Goal: Task Accomplishment & Management: Use online tool/utility

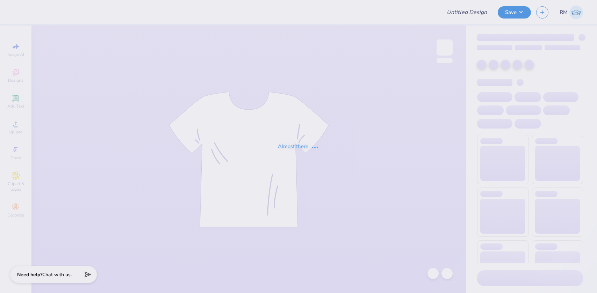
type input "Two Steppin 25"
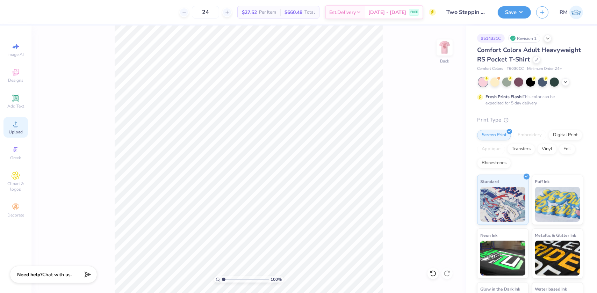
click at [14, 129] on div "Upload" at bounding box center [15, 127] width 24 height 21
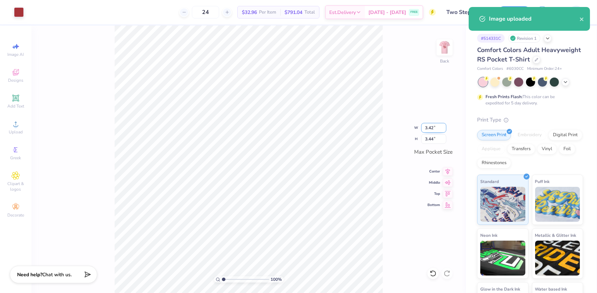
click at [428, 129] on input "3.42" at bounding box center [433, 128] width 25 height 10
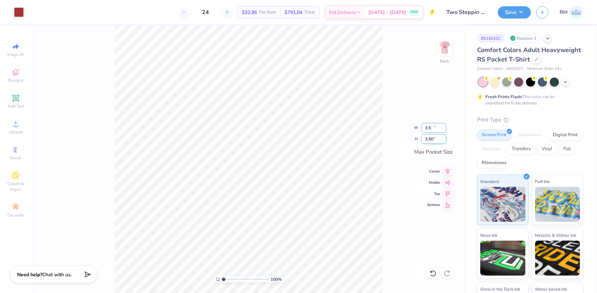
type input "3.48"
type input "3.50"
click at [448, 169] on icon at bounding box center [448, 170] width 10 height 8
type input "4.69373084119159"
type input "0.24"
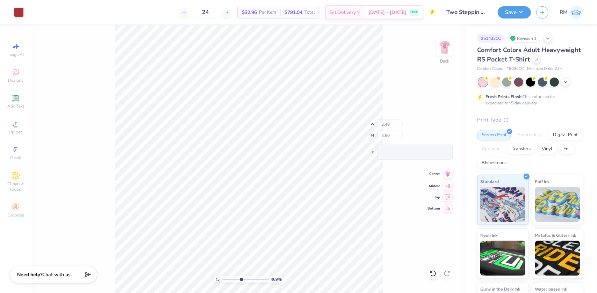
type input "0.25"
click at [391, 293] on html "Art colors 24 $32.96 Per Item $791.04 Total Est. Delivery Sep 15 - 18 FREE Desi…" at bounding box center [298, 146] width 597 height 293
type input "4.69373084119159"
type input "3.48"
type input "3.50"
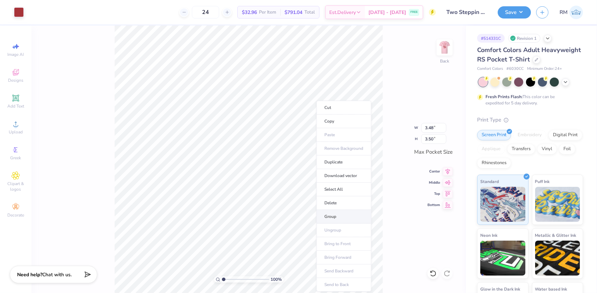
click at [328, 210] on li "Group" at bounding box center [343, 217] width 55 height 14
type input "1"
click at [223, 277] on input "range" at bounding box center [245, 280] width 47 height 6
click at [429, 56] on div "100 % Back" at bounding box center [248, 160] width 435 height 268
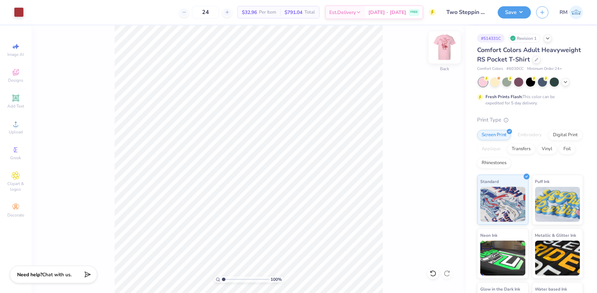
click at [454, 41] on img at bounding box center [445, 48] width 28 height 28
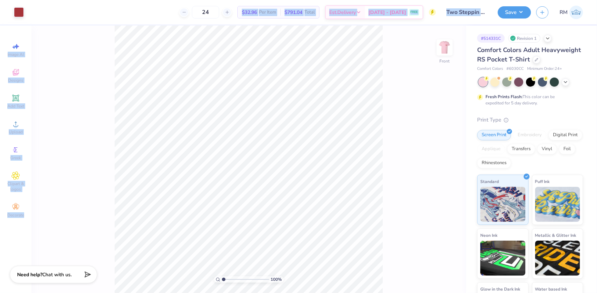
click at [341, 242] on div "Art colors 24 $32.96 Per Item $791.04 Total Est. Delivery Sep 15 - 18 FREE Desi…" at bounding box center [298, 146] width 597 height 293
click at [87, 91] on div "100 % Front" at bounding box center [248, 160] width 435 height 268
type input "12.50"
type input "13.84"
type input "3.00"
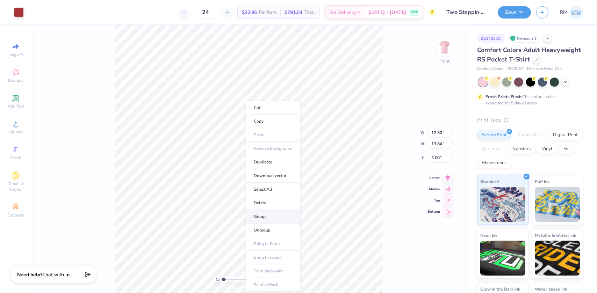
click at [261, 214] on li "Group" at bounding box center [273, 217] width 55 height 14
click at [448, 171] on icon at bounding box center [448, 172] width 5 height 6
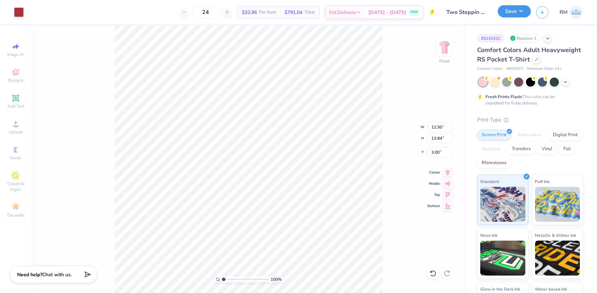
click at [515, 12] on button "Save" at bounding box center [514, 11] width 33 height 12
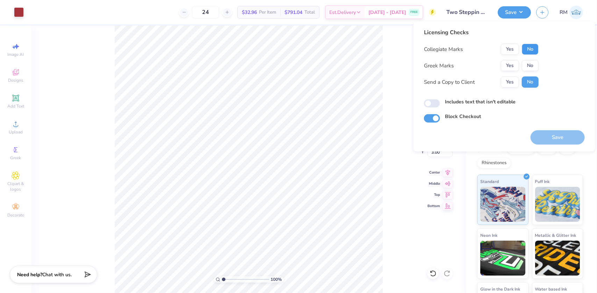
click at [529, 50] on button "No" at bounding box center [530, 49] width 17 height 11
click at [507, 67] on button "Yes" at bounding box center [510, 65] width 18 height 11
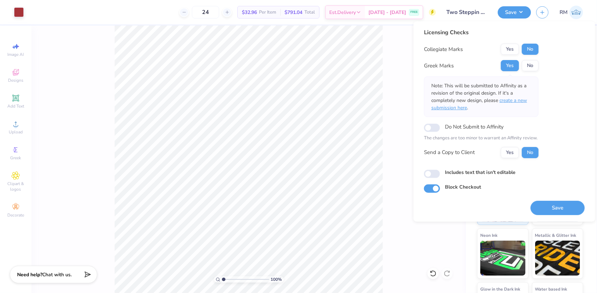
click at [512, 102] on span "create a new submission here" at bounding box center [480, 104] width 96 height 14
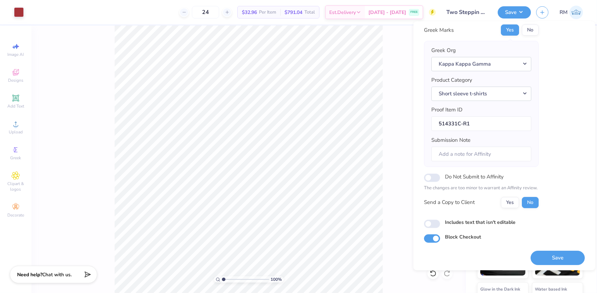
scroll to position [36, 0]
click at [556, 259] on button "Save" at bounding box center [558, 257] width 54 height 14
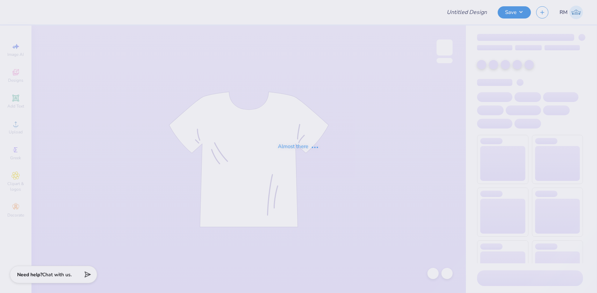
type input "Jessica Holliday : Georgia College and State University"
type input "24"
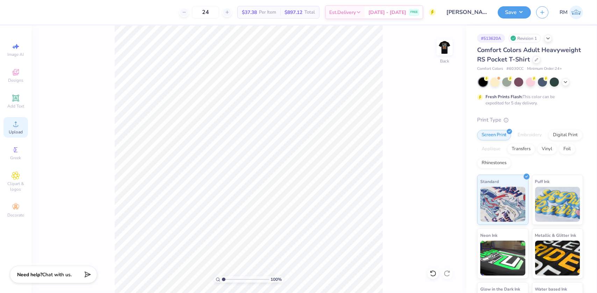
click at [9, 131] on span "Upload" at bounding box center [16, 132] width 14 height 6
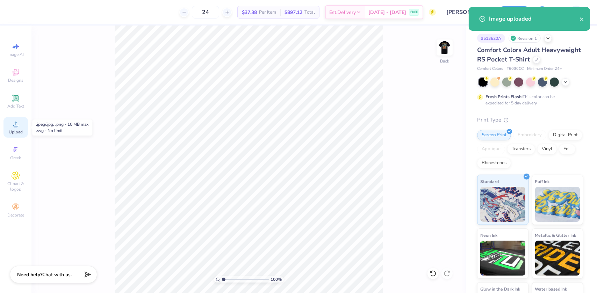
click at [20, 126] on div "Upload" at bounding box center [15, 127] width 24 height 21
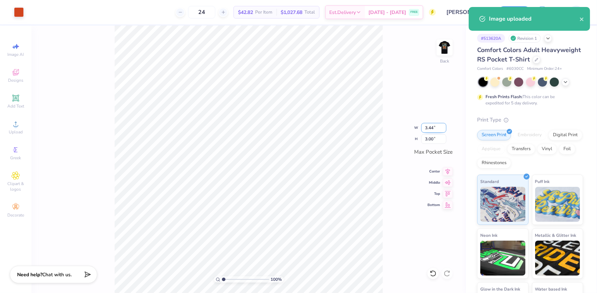
click at [430, 129] on input "3.44" at bounding box center [433, 128] width 25 height 10
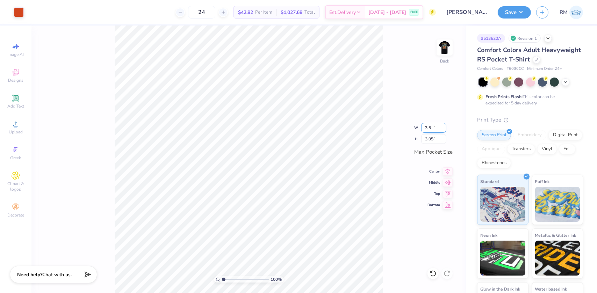
type input "3.50"
type input "3.05"
click at [447, 170] on icon at bounding box center [448, 171] width 5 height 6
click at [523, 12] on button "Save" at bounding box center [514, 11] width 33 height 12
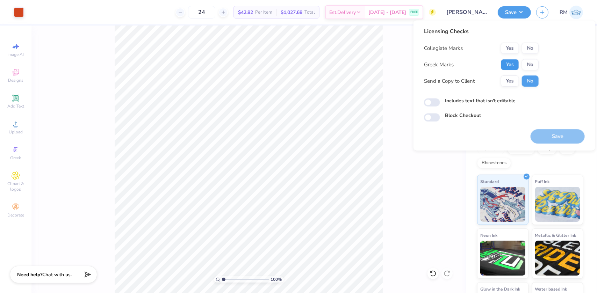
click at [510, 66] on button "Yes" at bounding box center [510, 64] width 18 height 11
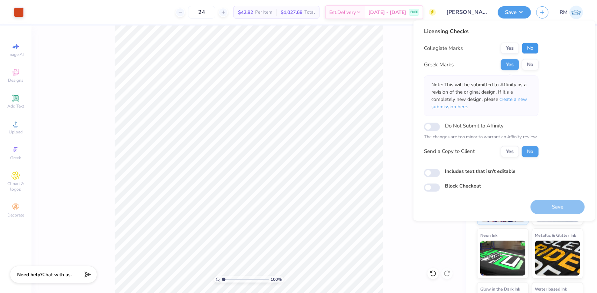
click at [528, 45] on button "No" at bounding box center [530, 48] width 17 height 11
click at [516, 102] on span "create a new submission here" at bounding box center [480, 103] width 96 height 14
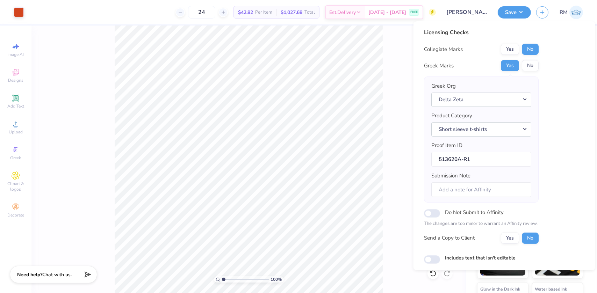
scroll to position [36, 0]
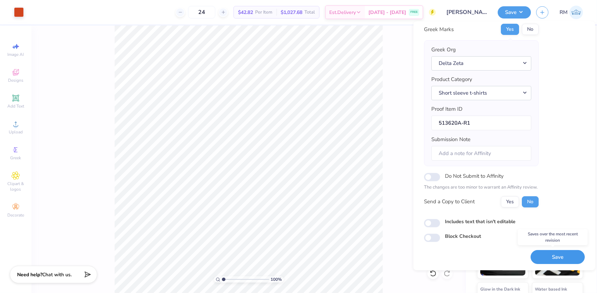
click at [553, 253] on button "Save" at bounding box center [558, 257] width 54 height 14
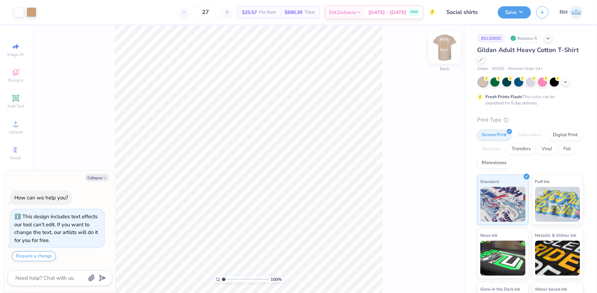
click at [447, 43] on img at bounding box center [445, 48] width 28 height 28
type textarea "x"
type input "1.43881275127245"
type textarea "x"
type input "1.43881275127245"
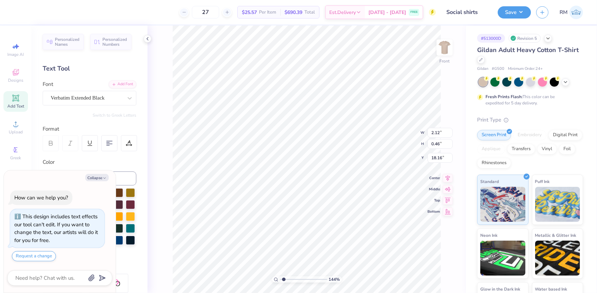
type textarea "x"
type input "1.43881275127245"
type textarea "x"
type input "1"
click at [331, 163] on li "Duplicate" at bounding box center [339, 163] width 55 height 14
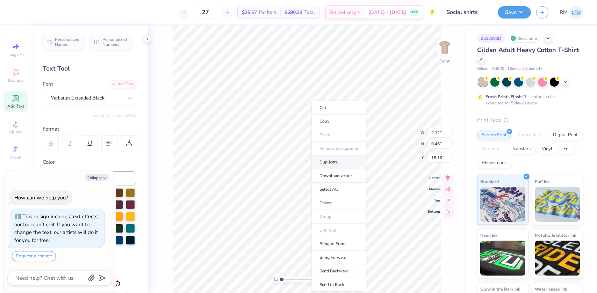
type textarea "x"
type input "19.16"
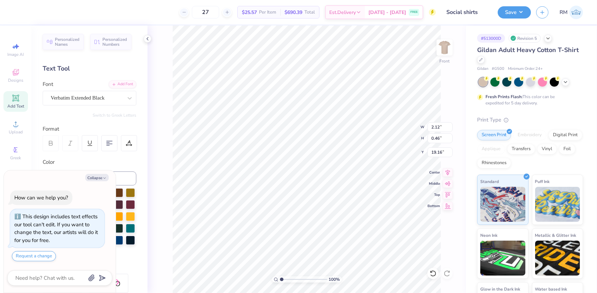
type textarea "x"
type input "1.43881275127245"
type textarea "x"
type input "1.43881275127245"
type textarea "x"
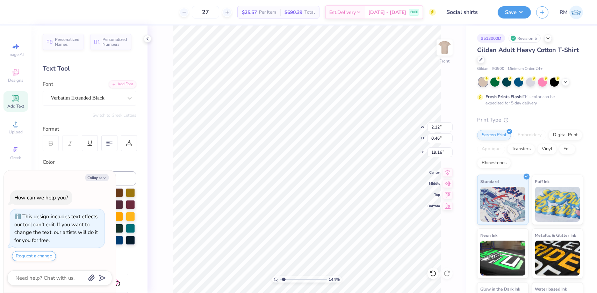
type input "1.43881275127245"
type textarea "x"
type input "1.43881275127245"
type textarea "x"
type input "1.43881275127245"
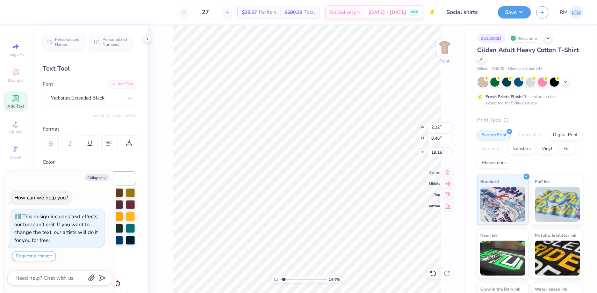
scroll to position [5, 1]
type textarea "x"
type input "1.43881275127245"
type textarea "x"
type input "1.43881275127245"
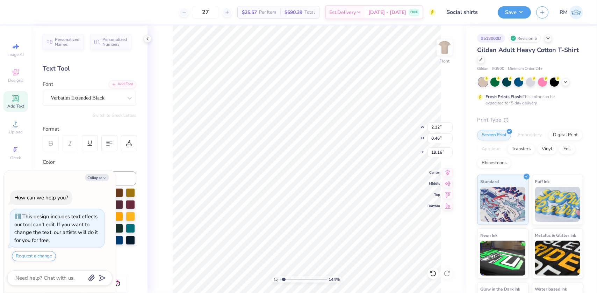
paste textarea "September 27th,"
type textarea "x"
type input "1.43881275127245"
type textarea "September 27th, 2025"
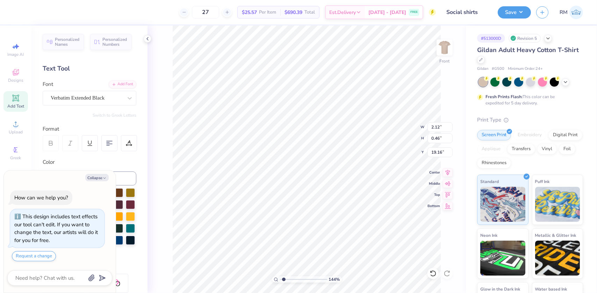
type textarea "x"
type input "1.43881275127245"
type textarea "x"
type input "1.43881275127245"
type textarea "x"
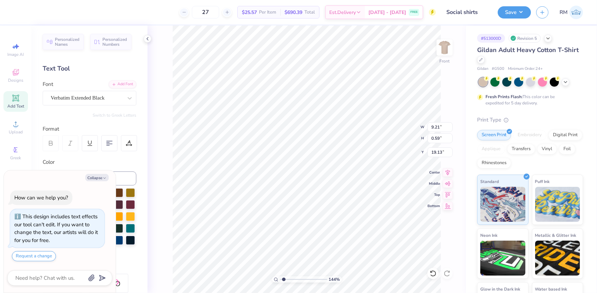
type input "1.43881275127245"
type input "18.84"
type textarea "x"
type input "1.43881275127245"
type textarea "x"
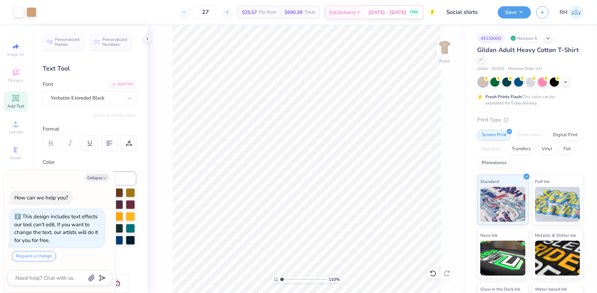
type input "1.19950521102347"
type textarea "x"
type input "1.19950521102347"
type textarea "x"
type input "1.19950521102347"
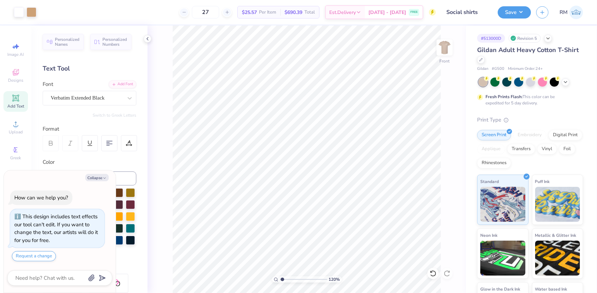
type textarea "x"
type input "1.19950521102347"
type textarea "x"
type input "1.19950521102347"
type input "18.14"
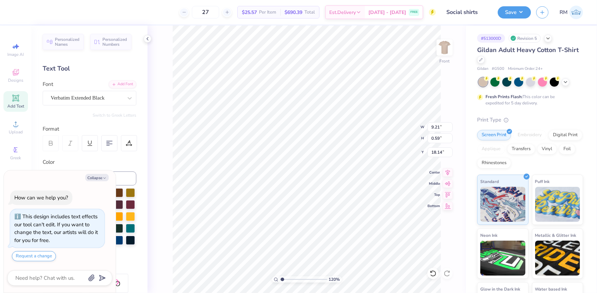
type textarea "x"
type input "1.19950521102347"
type textarea "x"
type input "1.19950521102347"
type input "18.20"
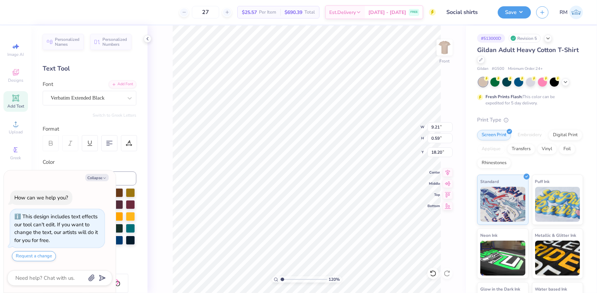
type textarea "x"
type input "1.19950521102347"
type textarea "x"
type input "1.19950521102347"
type textarea "x"
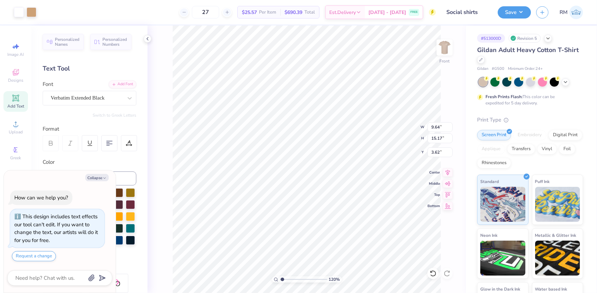
type input "1.19950521102347"
type textarea "x"
type input "1.19950521102347"
click at [444, 171] on icon at bounding box center [448, 172] width 10 height 8
type textarea "x"
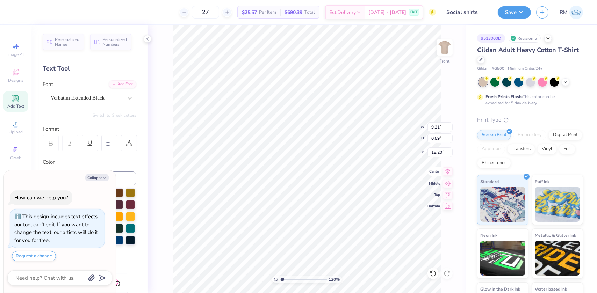
type input "1.19950521102347"
type textarea "x"
type input "1.19950521102347"
type textarea "x"
type input "1.19950521102347"
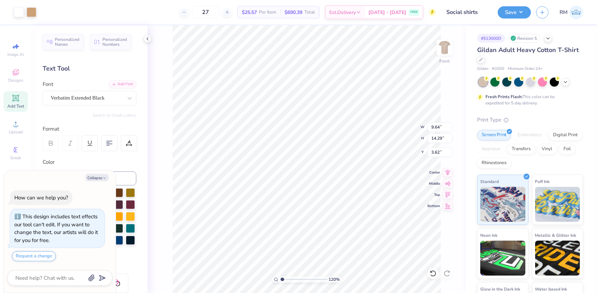
type textarea "x"
type input "1.19950521102347"
type textarea "x"
type input "1"
click at [301, 170] on li "Group" at bounding box center [311, 172] width 55 height 14
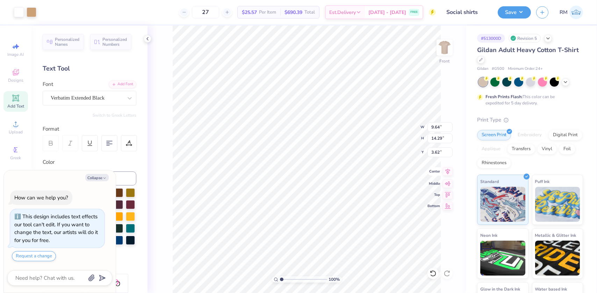
click at [448, 171] on icon at bounding box center [448, 172] width 10 height 8
type textarea "x"
type input "1"
drag, startPoint x: 284, startPoint y: 279, endPoint x: 281, endPoint y: 276, distance: 3.7
click at [281, 279] on input "range" at bounding box center [303, 280] width 47 height 6
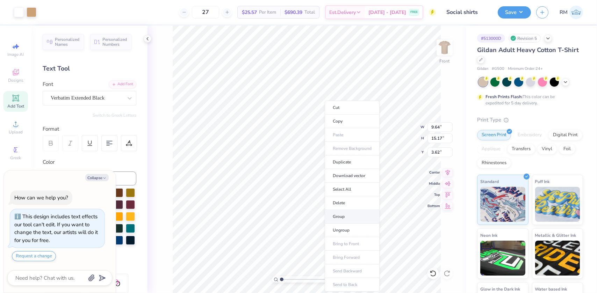
click at [337, 217] on li "Group" at bounding box center [352, 217] width 55 height 14
click at [439, 48] on img at bounding box center [445, 48] width 28 height 28
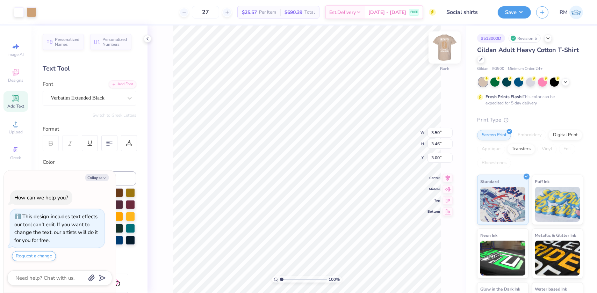
click at [441, 42] on img at bounding box center [445, 48] width 28 height 28
type textarea "x"
click at [433, 149] on input "3.62" at bounding box center [440, 153] width 25 height 10
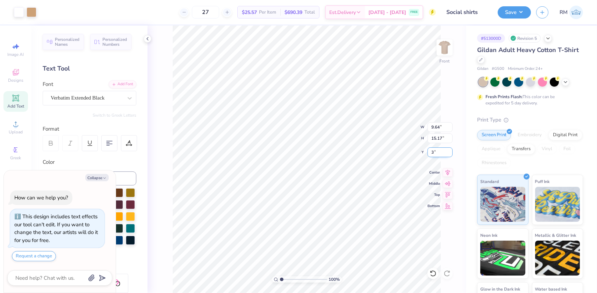
type input "3"
type textarea "x"
type input "3.00"
click at [435, 127] on input "9.64" at bounding box center [440, 127] width 25 height 10
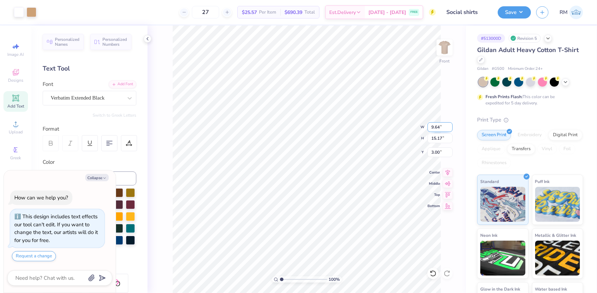
click at [435, 127] on input "9.64" at bounding box center [440, 127] width 25 height 10
click at [437, 138] on input "15.17" at bounding box center [440, 139] width 25 height 10
type input "15"
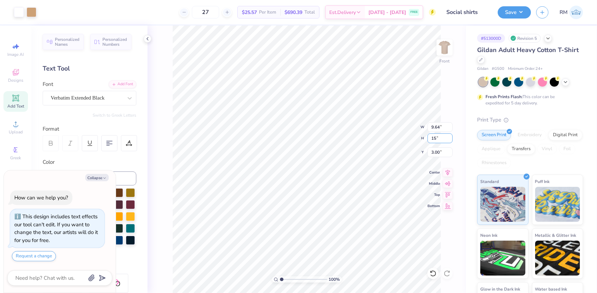
type textarea "x"
type input "9.53"
type input "15.00"
click at [433, 154] on input "3.08" at bounding box center [440, 153] width 25 height 10
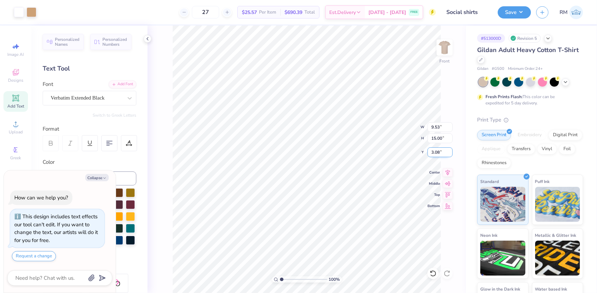
click at [433, 154] on input "3.08" at bounding box center [440, 153] width 25 height 10
type input "3"
type textarea "x"
type input "3.00"
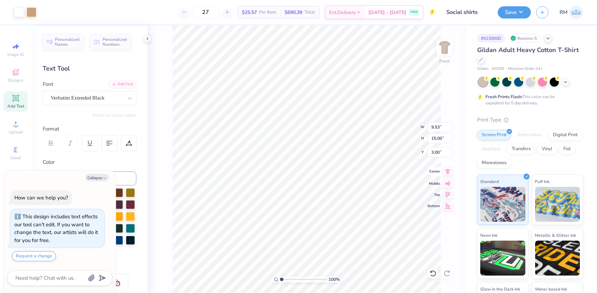
click at [448, 170] on icon at bounding box center [448, 172] width 5 height 6
click at [502, 10] on button "Save" at bounding box center [514, 11] width 33 height 12
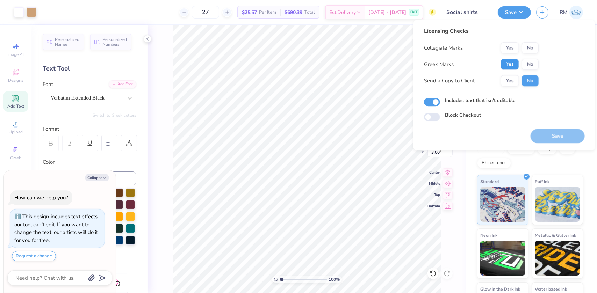
click at [516, 62] on button "Yes" at bounding box center [510, 64] width 18 height 11
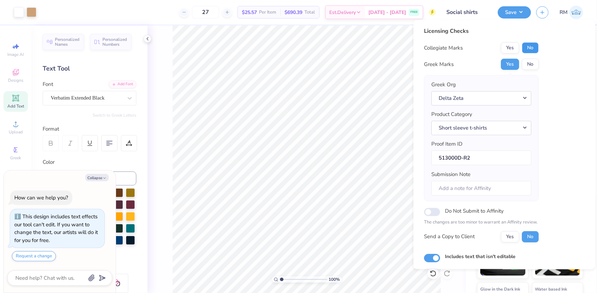
click at [533, 45] on button "No" at bounding box center [530, 47] width 17 height 11
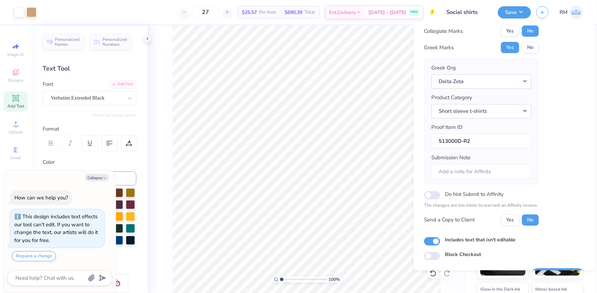
scroll to position [36, 0]
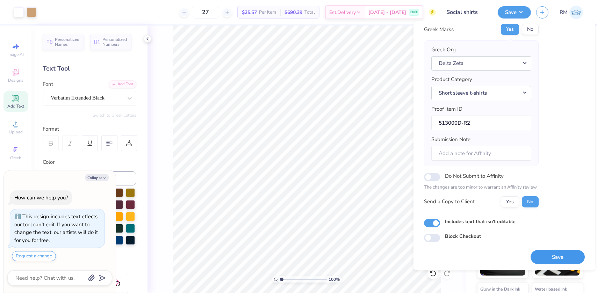
click at [546, 261] on button "Save" at bounding box center [558, 257] width 54 height 14
type textarea "x"
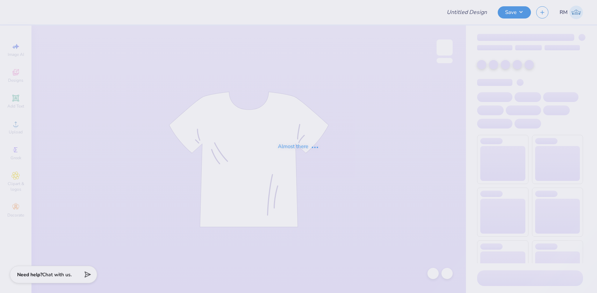
type input "Beth Damon : Pivot Design, Inc."
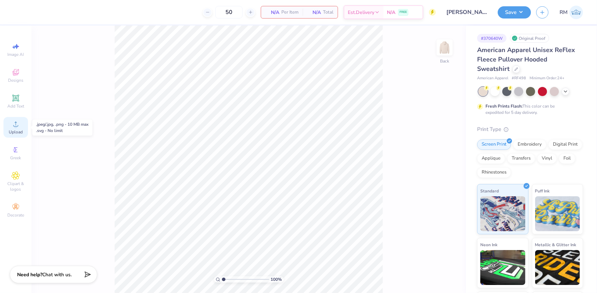
click at [16, 129] on span "Upload" at bounding box center [16, 132] width 14 height 6
click at [13, 126] on icon at bounding box center [16, 124] width 8 height 8
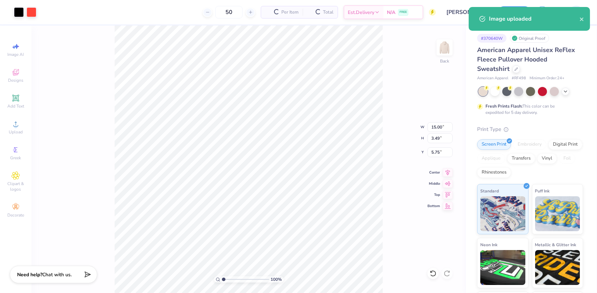
click at [95, 293] on div "100 % Back W 15.00 15.00 " H 3.49 3.49 " Y 5.75 5.75 " Center Middle Top Bottom" at bounding box center [248, 160] width 435 height 268
click at [437, 129] on input "15.00" at bounding box center [440, 127] width 25 height 10
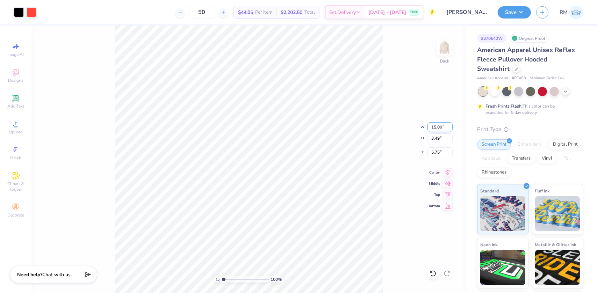
click at [437, 129] on input "15.00" at bounding box center [440, 127] width 25 height 10
type input "3.50"
type input "0.82"
click at [436, 150] on input "7.09" at bounding box center [440, 153] width 25 height 10
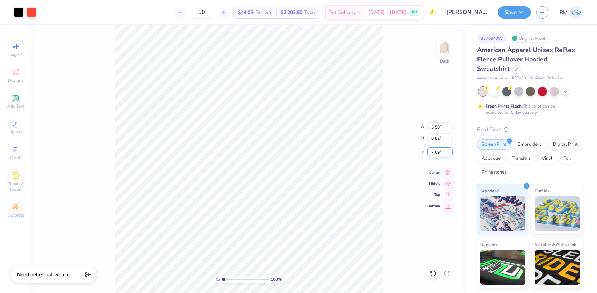
click at [436, 150] on input "7.09" at bounding box center [440, 153] width 25 height 10
type input "3.00"
click at [444, 45] on img at bounding box center [445, 48] width 28 height 28
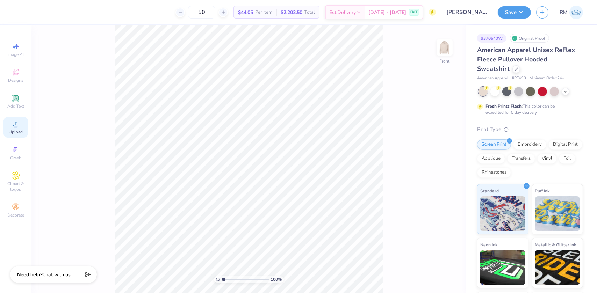
click at [14, 124] on icon at bounding box center [16, 124] width 8 height 8
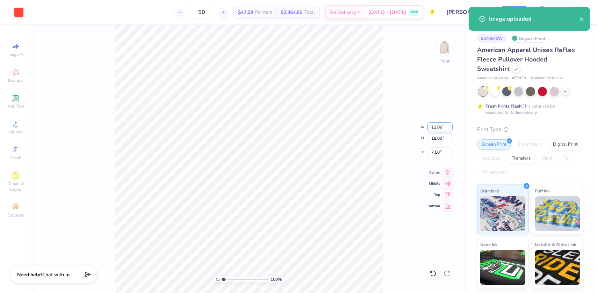
click at [435, 126] on input "12.86" at bounding box center [440, 127] width 25 height 10
type input "10.00"
type input "14.00"
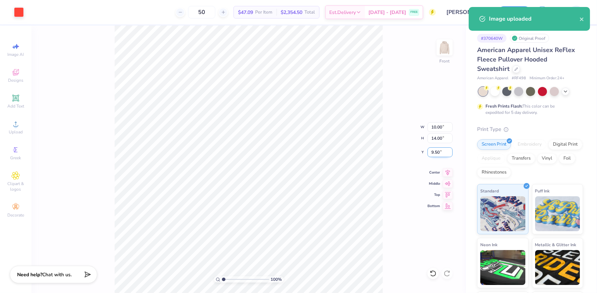
click at [436, 149] on input "9.50" at bounding box center [440, 153] width 25 height 10
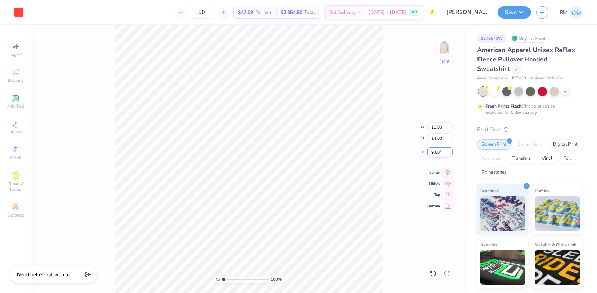
click at [436, 149] on input "9.50" at bounding box center [440, 153] width 25 height 10
type input "6.00"
click at [519, 9] on button "Save" at bounding box center [514, 11] width 33 height 12
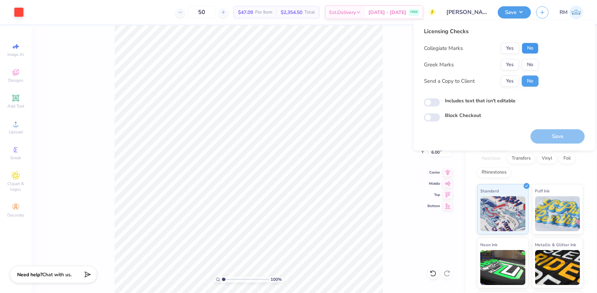
click at [529, 49] on button "No" at bounding box center [530, 48] width 17 height 11
click at [528, 69] on button "No" at bounding box center [530, 64] width 17 height 11
click at [554, 136] on button "Save" at bounding box center [558, 136] width 54 height 14
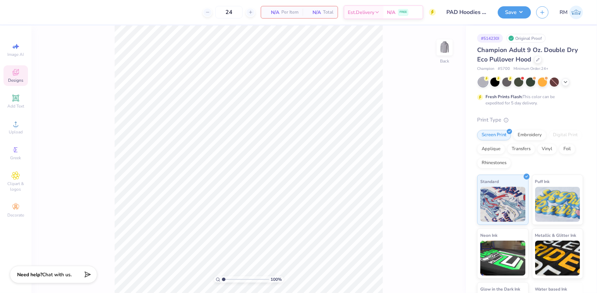
click at [15, 70] on icon at bounding box center [16, 72] width 8 height 8
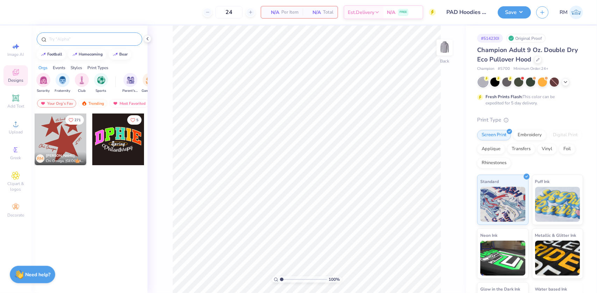
click at [89, 42] on input "text" at bounding box center [93, 39] width 90 height 7
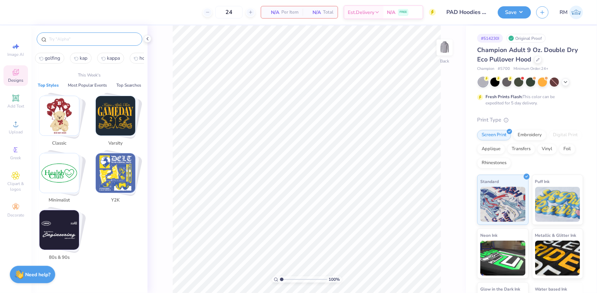
paste input "Beta Theta Pi [GEOGRAPHIC_DATA] French"
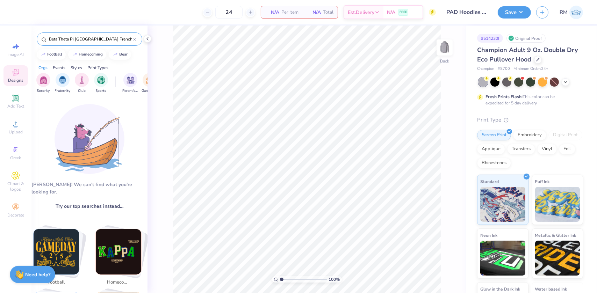
click at [103, 38] on input "Beta Theta Pi [GEOGRAPHIC_DATA] French" at bounding box center [90, 39] width 85 height 7
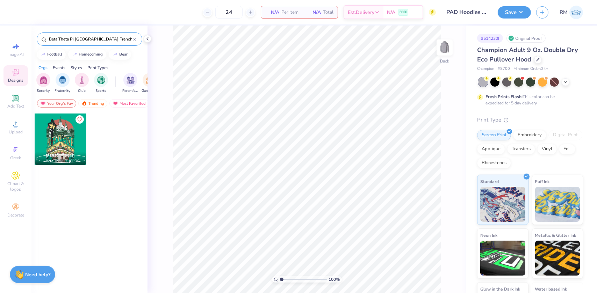
click at [118, 38] on input "Beta Theta Pi [GEOGRAPHIC_DATA] French" at bounding box center [90, 39] width 85 height 7
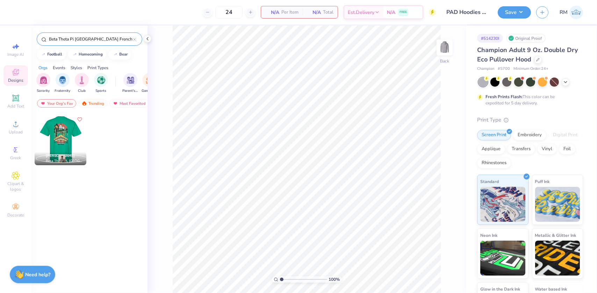
type input "Beta Theta Pi New Orleans French"
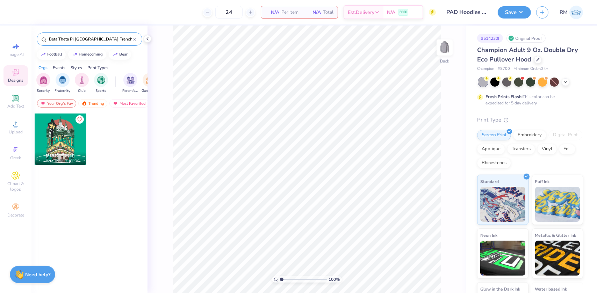
click at [35, 142] on div at bounding box center [9, 140] width 52 height 52
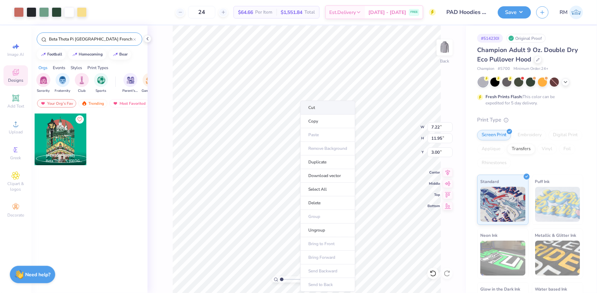
click at [311, 107] on li "Cut" at bounding box center [327, 108] width 55 height 14
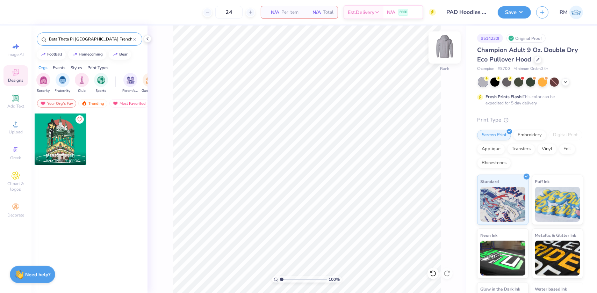
click at [446, 51] on img at bounding box center [445, 48] width 28 height 28
click at [328, 133] on li "Paste" at bounding box center [347, 135] width 55 height 14
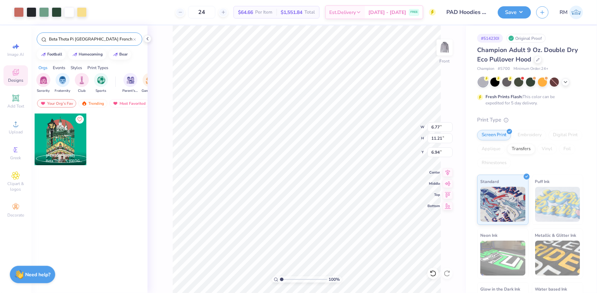
type input "6.94"
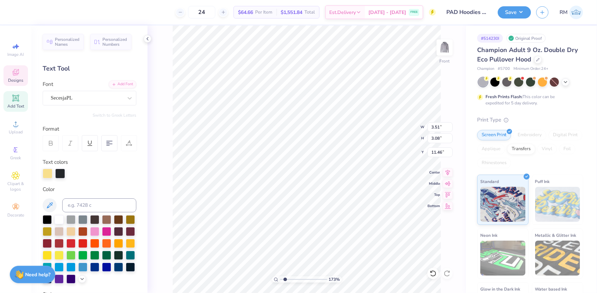
type input "1.72586339283831"
type input "3.25"
type input "3.10"
type input "11.52"
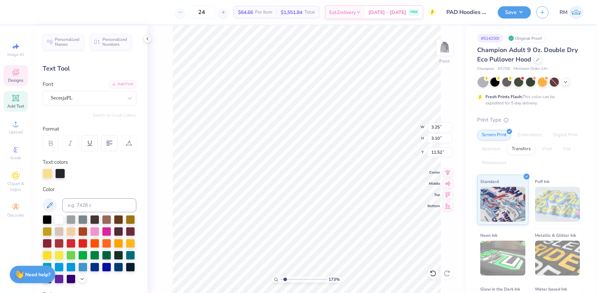
type input "1.72586339283831"
type textarea "P"
type input "1.72586339283831"
type textarea "Phi"
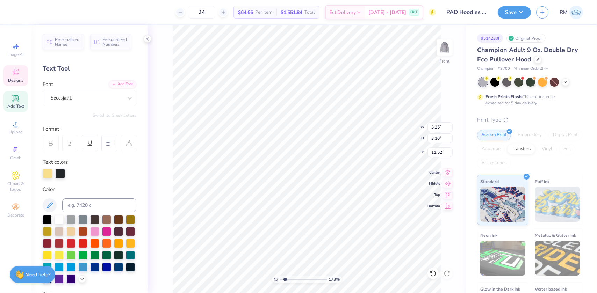
type input "1.72586339283831"
type textarea "Ph"
type input "1.72586339283831"
type textarea "P"
type input "1.72586339283831"
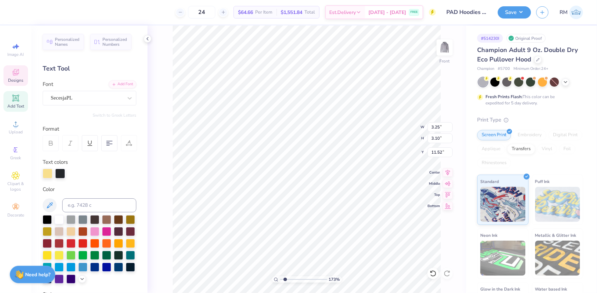
type textarea "PHI"
type input "1.72586339283831"
type textarea "PHI"
type input "1.72586339283831"
type textarea "PHI AL"
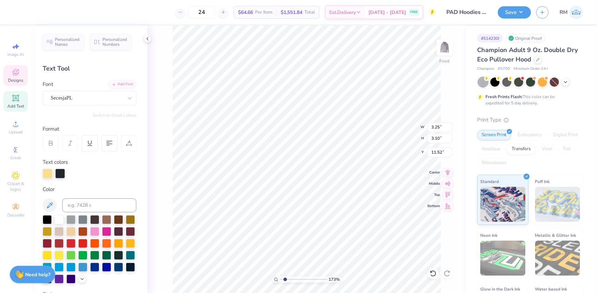
type input "1.72586339283831"
type textarea "PHI ALP"
type input "1.72586339283831"
type textarea "PHI ALPH"
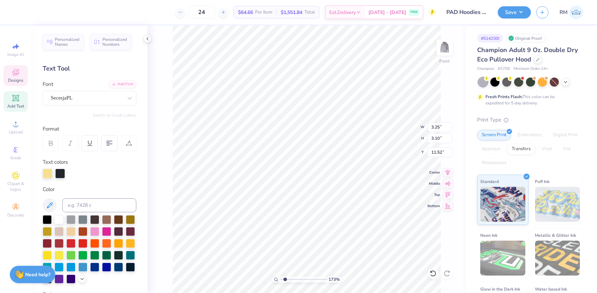
type input "1.72586339283831"
type textarea "PHI ALP"
type input "1.72586339283831"
type textarea "PHI AL"
type input "1.72586339283831"
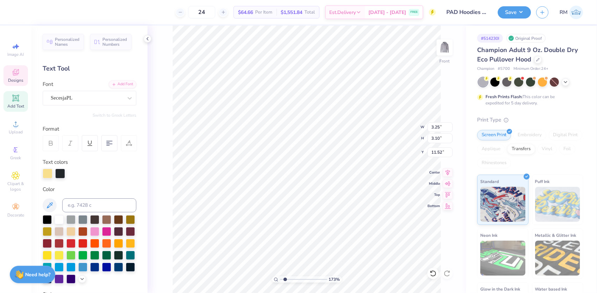
type input "3.51"
type input "3.08"
type input "11.46"
type input "1.72586339283831"
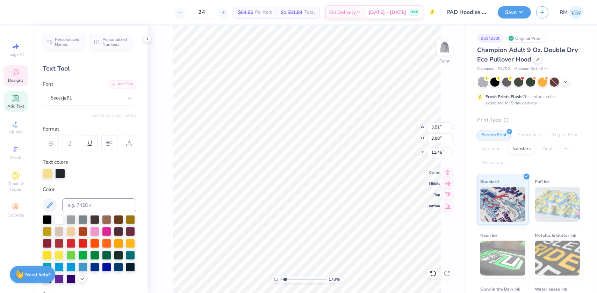
type input "1.72586339283831"
type textarea "P"
type input "1.72586339283831"
type textarea "PH"
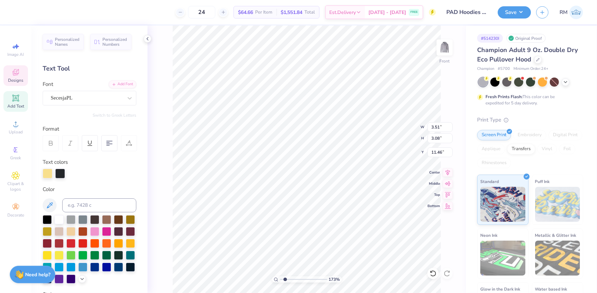
type input "1.72586339283831"
type textarea "PHA"
type input "1.72586339283831"
type textarea "PHA"
type input "1.72586339283831"
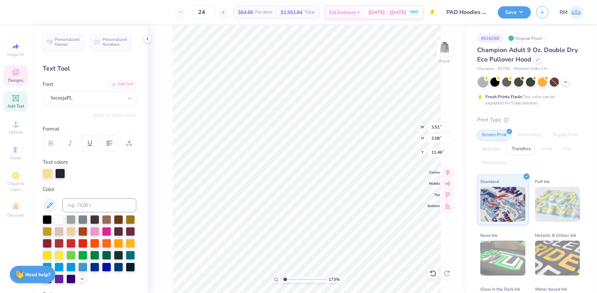
type textarea "PHA B"
type input "1.72586339283831"
type textarea "PHA BETA"
type input "2.97860445073937"
type textarea "PHI ALP"
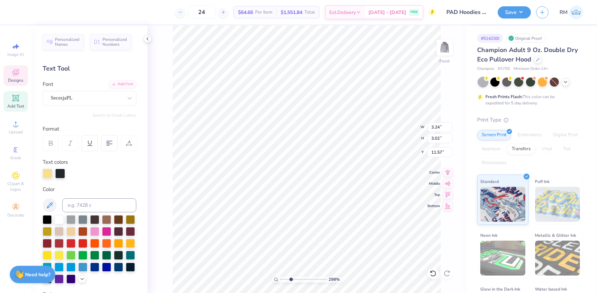
scroll to position [5, 1]
type input "2.97860445073937"
type input "3.51"
type input "3.08"
type input "11.46"
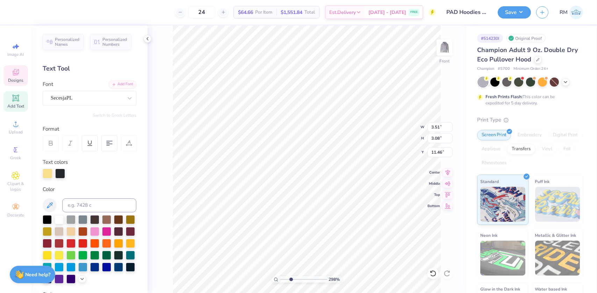
scroll to position [5, 0]
type input "2.97860445073937"
type textarea "HA BETA"
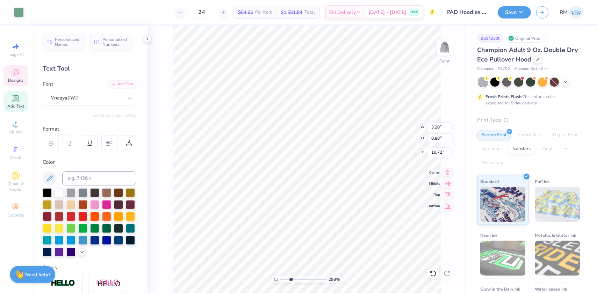
scroll to position [5, 1]
type input "2.97860445073937"
type textarea "Tulane Univeristy"
type input "2.97860445073937"
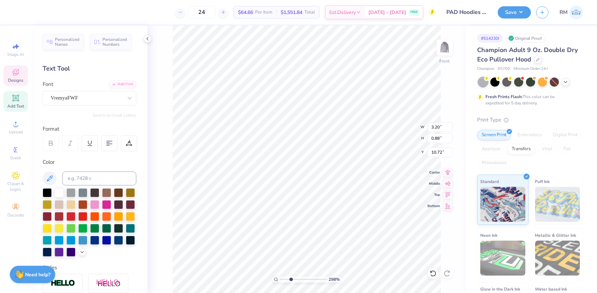
scroll to position [5, 2]
type textarea "Tulane Univeristy"
type input "5.14066438327636"
type input "6.46"
type input "3.92"
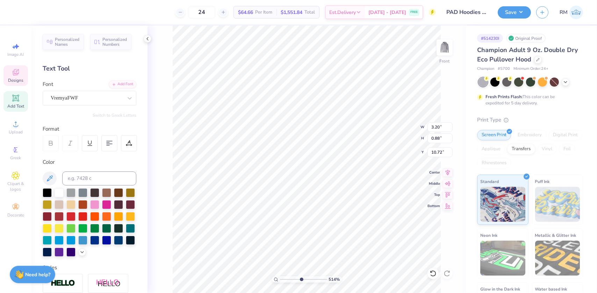
type input "8.38"
type input "5.14066438327636"
type input "3.94"
type input "0.80"
type input "10.76"
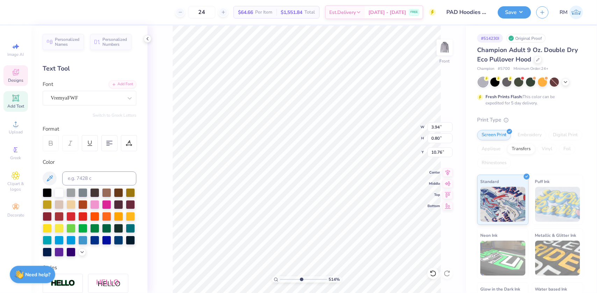
type input "5.14066438327636"
type input "3.46"
type input "0.70"
type input "10.87"
type input "5.14066438327636"
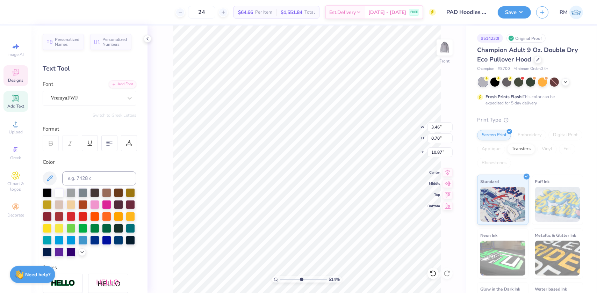
type input "10.75"
type input "5.14066438327636"
type input "3.22"
type input "0.66"
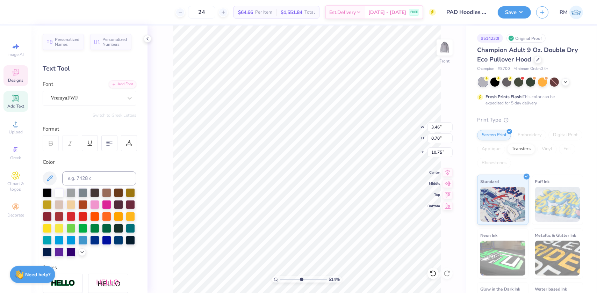
type input "10.78"
type input "1"
click at [316, 159] on li "Duplicate" at bounding box center [330, 163] width 55 height 14
type input "11.78"
drag, startPoint x: 283, startPoint y: 279, endPoint x: 297, endPoint y: 276, distance: 14.2
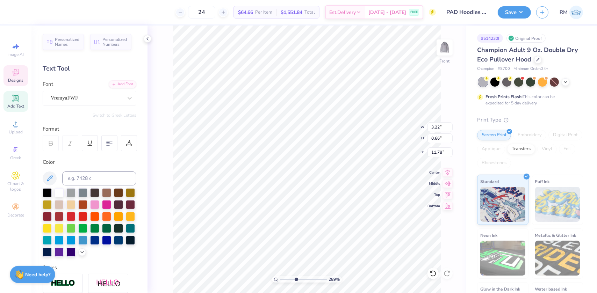
type input "4.24"
click at [297, 277] on input "range" at bounding box center [303, 280] width 47 height 6
type input "8.67"
type textarea "®"
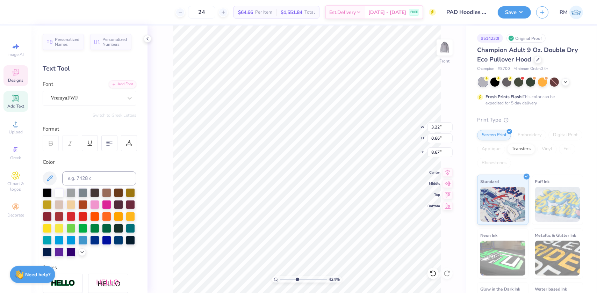
paste textarea "®"
type textarea "®"
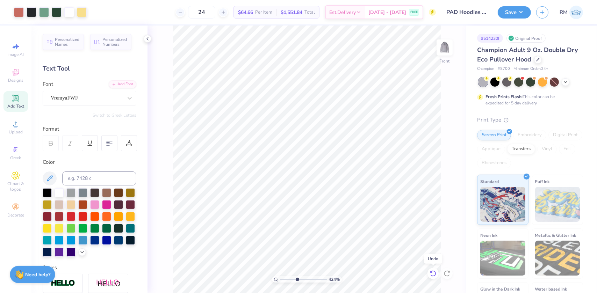
click at [433, 274] on icon at bounding box center [433, 273] width 7 height 7
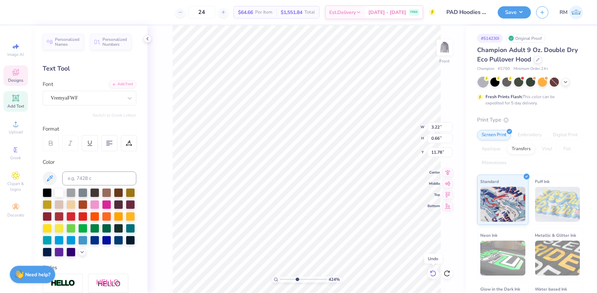
click at [433, 274] on icon at bounding box center [433, 273] width 7 height 7
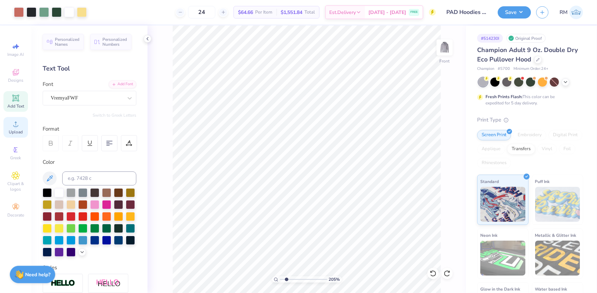
click at [15, 126] on circle at bounding box center [16, 126] width 4 height 4
type input "2.04812896988751"
type input "1.69"
type input "18.17"
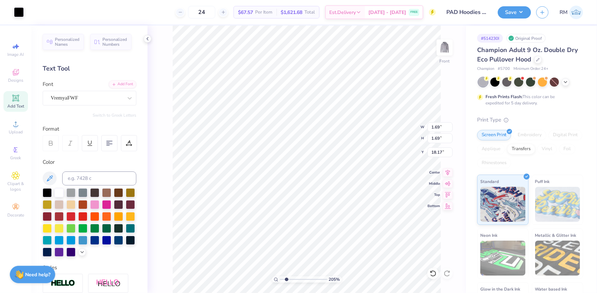
type input "3.87137095185513"
type input "10.62"
type input "6.68145740590439"
type input "0.47"
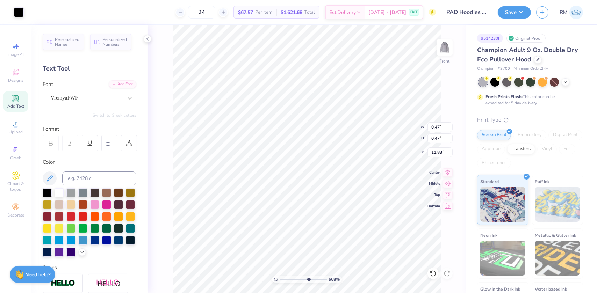
type input "10.11"
type input "10"
type input "0.11"
type input "10.46"
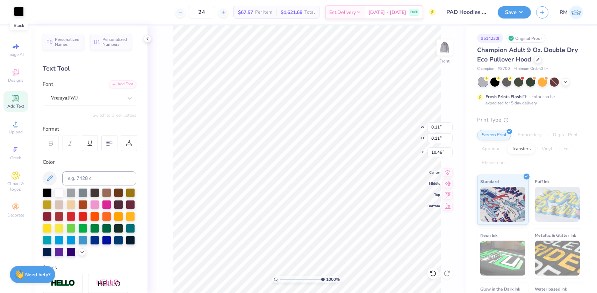
click at [19, 14] on div at bounding box center [19, 12] width 10 height 10
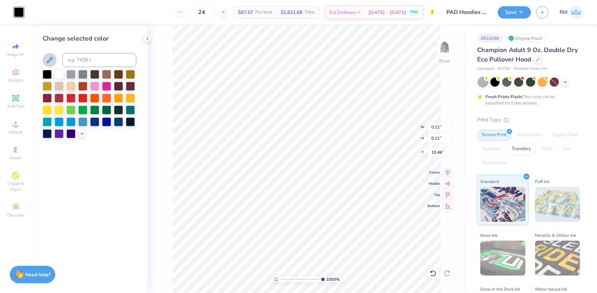
click at [50, 59] on icon at bounding box center [49, 60] width 8 height 8
type input "0.12"
type input "10.59"
type input "3.22"
type input "0.66"
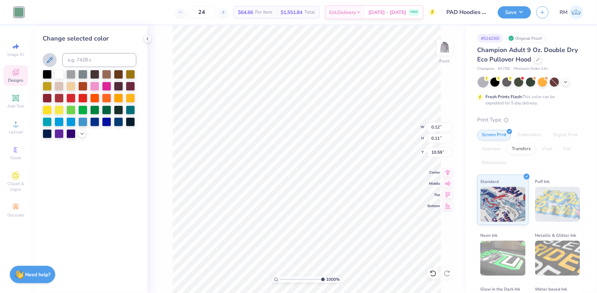
type input "10.78"
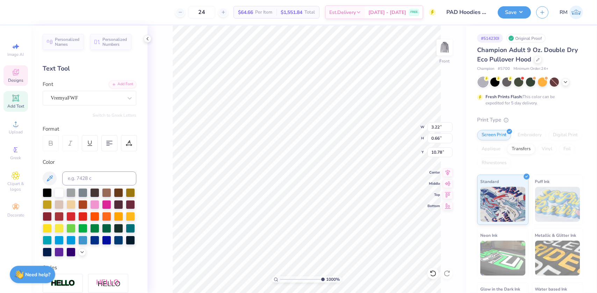
type input "3.13"
type input "0.64"
type input "10.79"
drag, startPoint x: 321, startPoint y: 278, endPoint x: 289, endPoint y: 270, distance: 32.9
click at [289, 277] on input "range" at bounding box center [303, 280] width 47 height 6
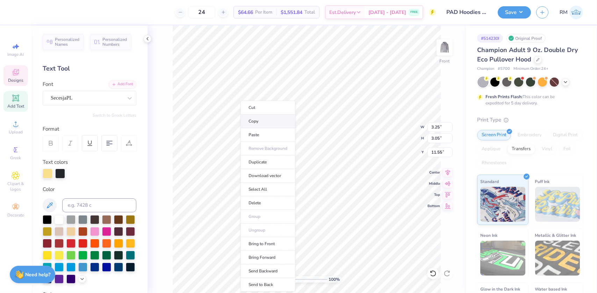
click at [255, 119] on li "Copy" at bounding box center [268, 122] width 55 height 14
type input "1.13"
click at [282, 283] on input "range" at bounding box center [303, 280] width 47 height 6
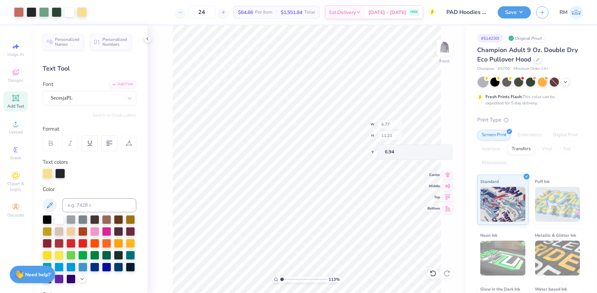
type input "6.77"
type input "11.21"
type input "6.94"
type input "1"
click at [304, 215] on li "Group" at bounding box center [313, 217] width 55 height 14
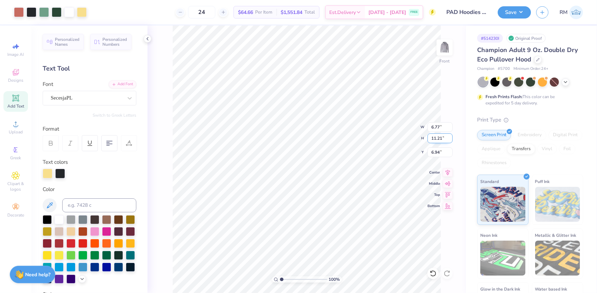
click at [436, 135] on input "11.21" at bounding box center [440, 139] width 25 height 10
type input "11.21"
type input "6.89"
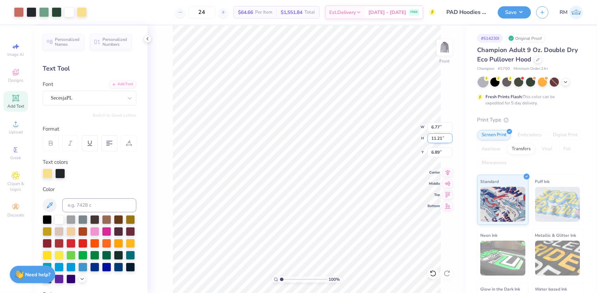
click at [436, 140] on input "11.21" at bounding box center [440, 139] width 25 height 10
type input "13"
type input "7.85"
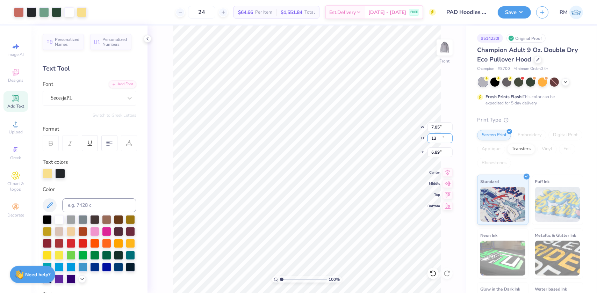
type input "13.00"
type input "6.00"
click at [448, 171] on icon at bounding box center [448, 172] width 10 height 8
click at [444, 51] on img at bounding box center [445, 48] width 28 height 28
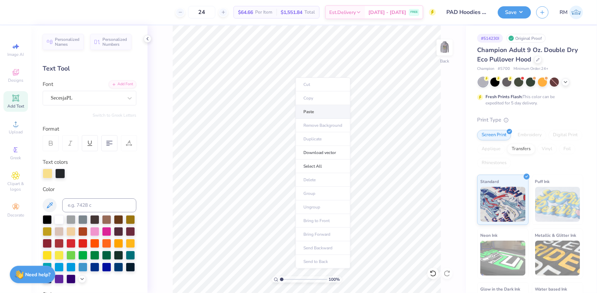
click at [312, 113] on li "Paste" at bounding box center [323, 112] width 55 height 14
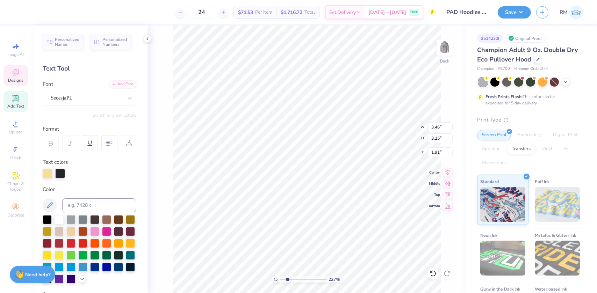
type input "2.26730332846674"
type input "4.34"
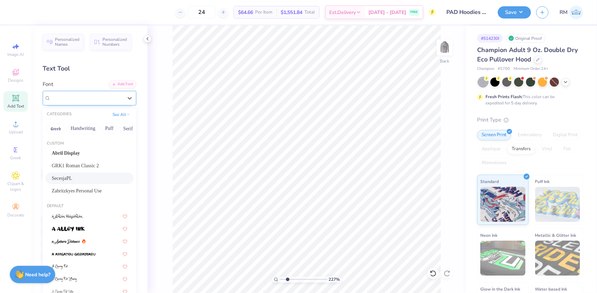
click at [74, 98] on div "SecesjaPL" at bounding box center [86, 98] width 73 height 11
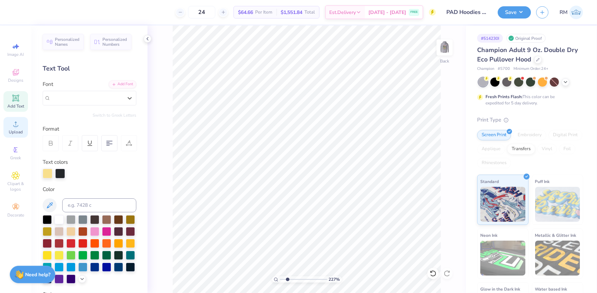
click at [18, 127] on icon at bounding box center [16, 124] width 8 height 8
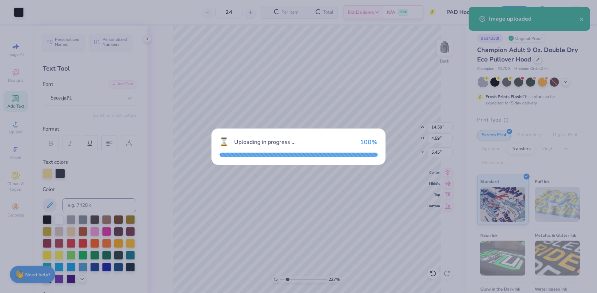
type input "2.26730332846674"
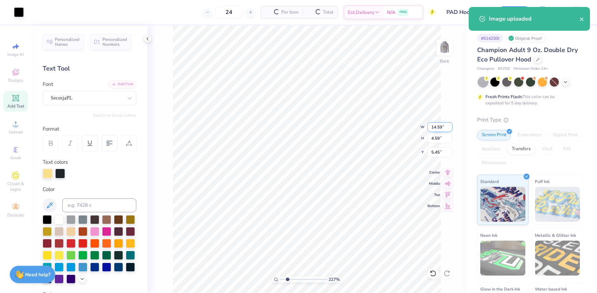
click at [432, 127] on input "14.59" at bounding box center [440, 127] width 25 height 10
type input "3"
type input "2.26730332846674"
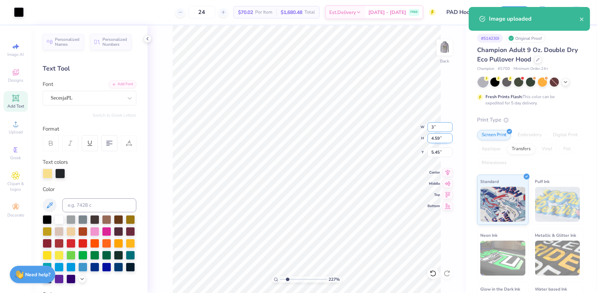
type input "3.00"
type input "0.94"
type input "7.28"
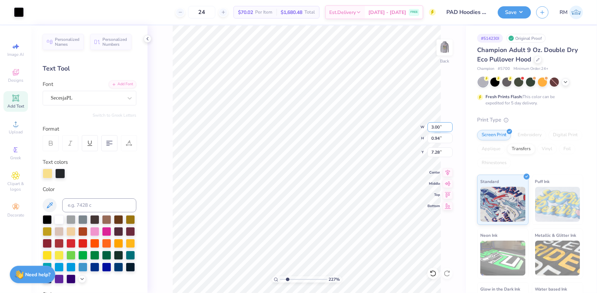
click at [437, 127] on input "3.00" at bounding box center [440, 127] width 25 height 10
type input "3.5"
type input "2.26730332846674"
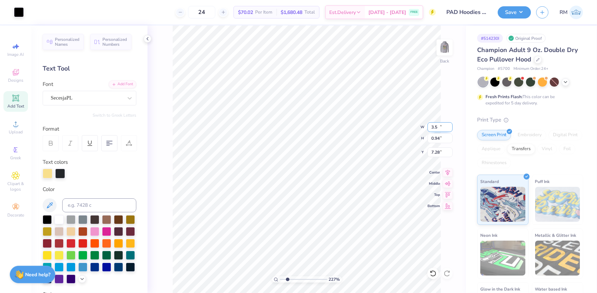
type input "3.50"
type input "1.10"
click at [436, 149] on input "7.20" at bounding box center [440, 153] width 25 height 10
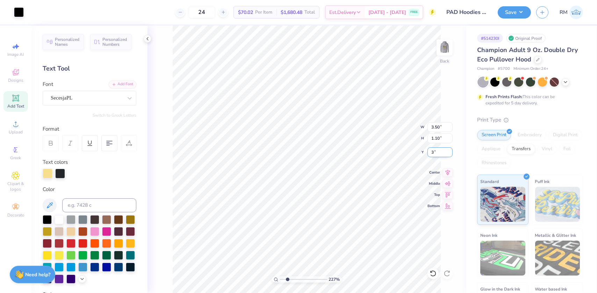
type input "3"
type input "2.26730332846674"
type input "3.00"
click at [444, 45] on img at bounding box center [445, 48] width 28 height 28
click at [32, 12] on div at bounding box center [32, 12] width 10 height 10
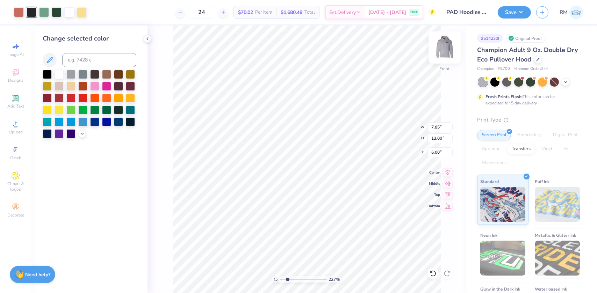
click at [442, 45] on img at bounding box center [445, 48] width 28 height 28
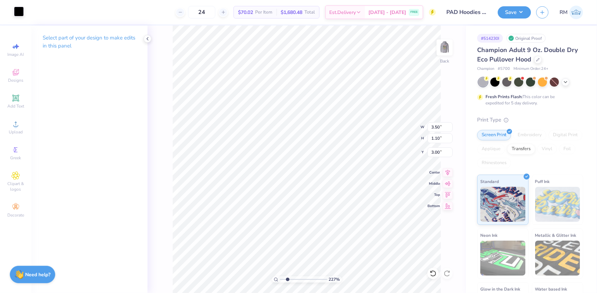
click at [19, 10] on div at bounding box center [19, 12] width 10 height 10
type input "2.26730332846674"
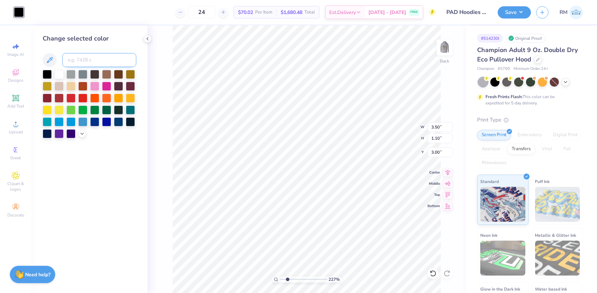
click at [78, 58] on input at bounding box center [99, 60] width 74 height 14
type input "426"
click at [288, 281] on input "range" at bounding box center [303, 280] width 47 height 6
drag, startPoint x: 287, startPoint y: 280, endPoint x: 277, endPoint y: 278, distance: 10.9
type input "1"
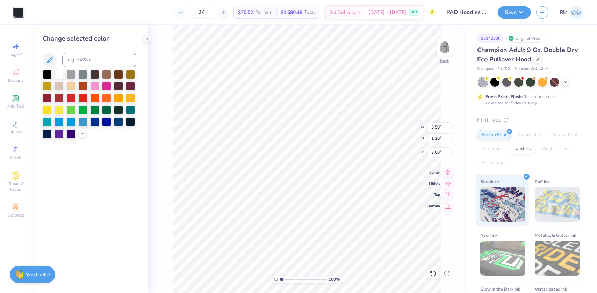
click at [280, 278] on input "range" at bounding box center [303, 280] width 47 height 6
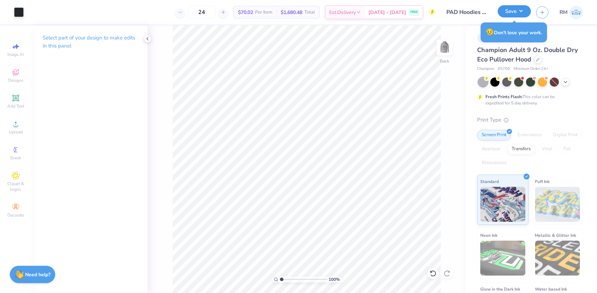
click at [524, 15] on button "Save" at bounding box center [514, 11] width 33 height 12
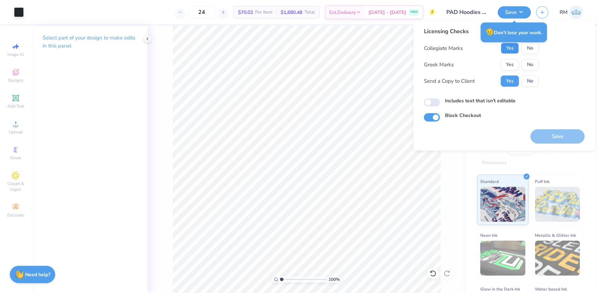
click at [511, 48] on button "Yes" at bounding box center [510, 48] width 18 height 11
click at [511, 71] on div "Collegiate Marks Yes No Greek Marks Yes No Send a Copy to Client Yes No" at bounding box center [481, 65] width 115 height 44
click at [510, 62] on button "Yes" at bounding box center [510, 64] width 18 height 11
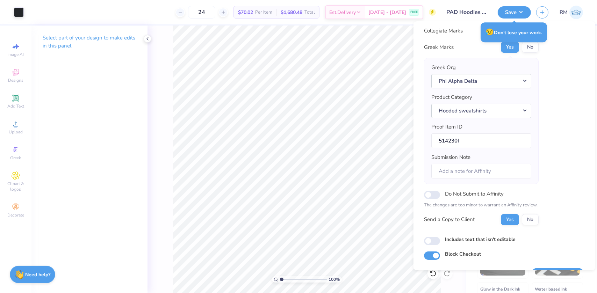
scroll to position [36, 0]
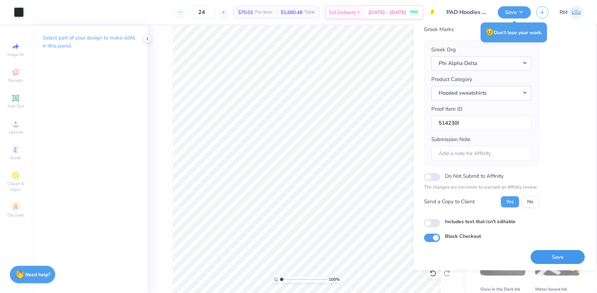
click at [551, 252] on button "Save" at bounding box center [558, 257] width 54 height 14
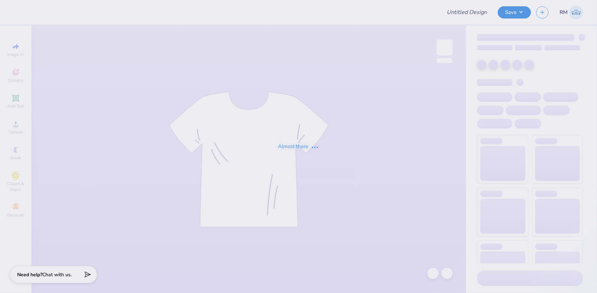
type input "PAD Hoodies '25"
type input "24"
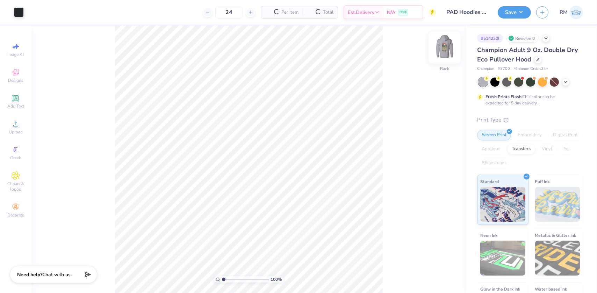
click at [447, 55] on img at bounding box center [445, 48] width 28 height 28
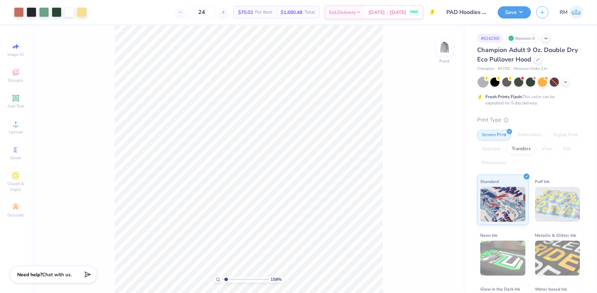
type input "2.26730332846674"
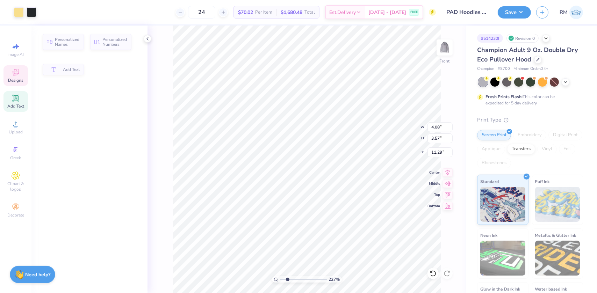
type input "4.08"
type input "3.57"
type input "11.29"
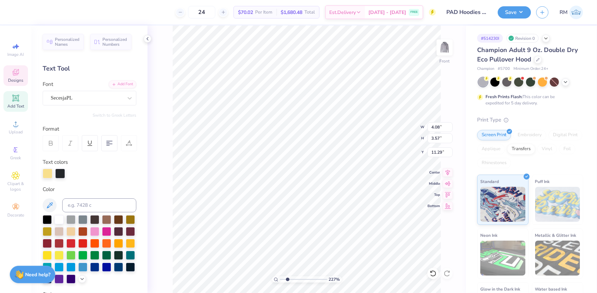
scroll to position [5, 1]
type textarea "HA DELTA"
type textarea "A DELTA"
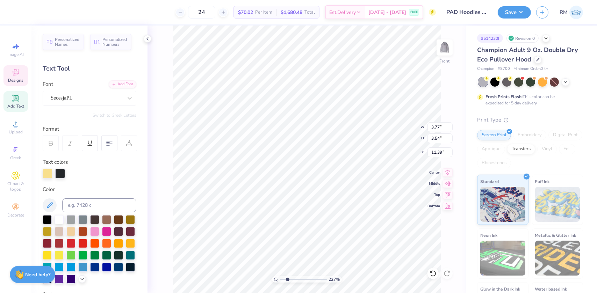
type textarea "PHI ALPH"
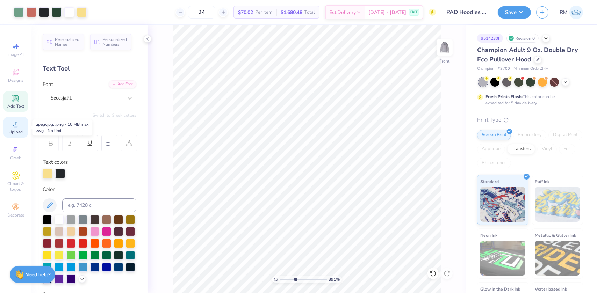
click at [10, 132] on span "Upload" at bounding box center [16, 132] width 14 height 6
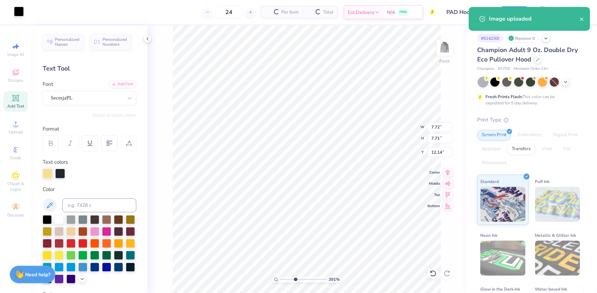
click at [20, 10] on div at bounding box center [19, 12] width 10 height 10
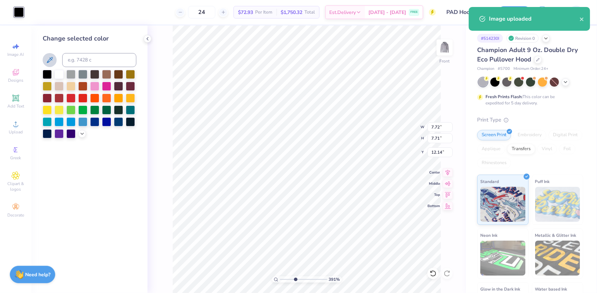
click at [48, 60] on icon at bounding box center [49, 60] width 8 height 8
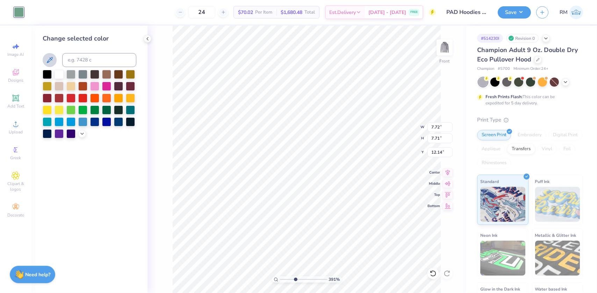
type input "3.91305581506121"
type input "8.61"
type input "3.91305581506121"
type input "2.63"
type input "7.75"
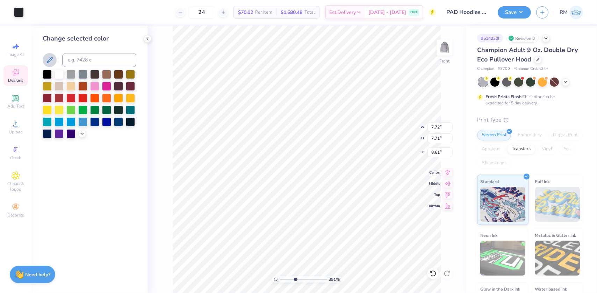
type input "6.79"
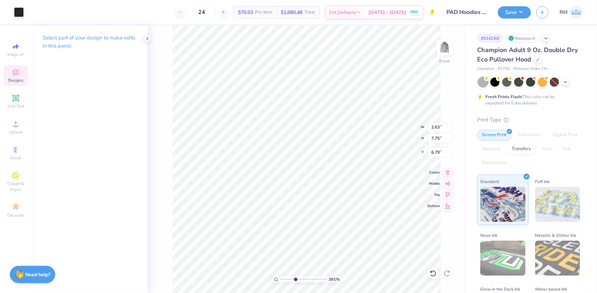
type input "3.91305581506121"
type input "13.17"
click at [436, 272] on icon at bounding box center [433, 273] width 7 height 7
type input "3.91305581506121"
type input "6.79"
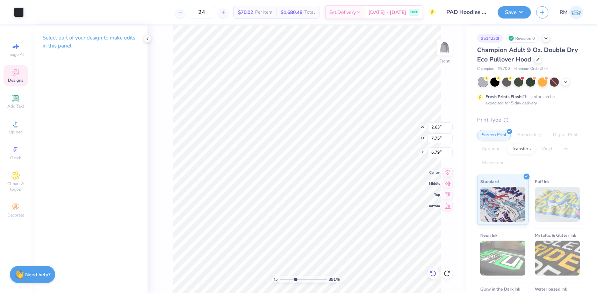
type input "3.91305581506121"
type input "7.72"
type input "7.71"
type input "8.61"
type input "3.91305581506121"
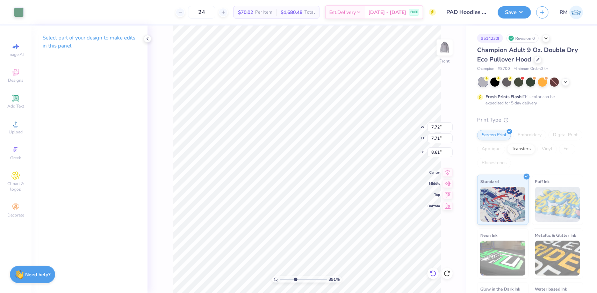
type input "0.57"
type input "15.76"
type input "6.75339978534723"
type input "10.09"
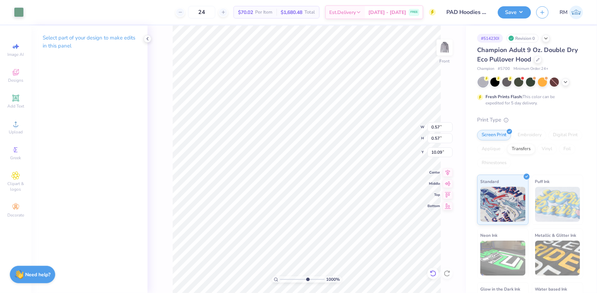
type input "10"
type input "9.88"
type input "0.24"
type input "10.23"
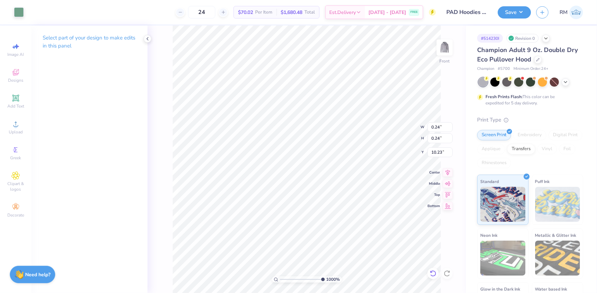
type input "0.14"
type input "7.61196515335875"
type input "10.29"
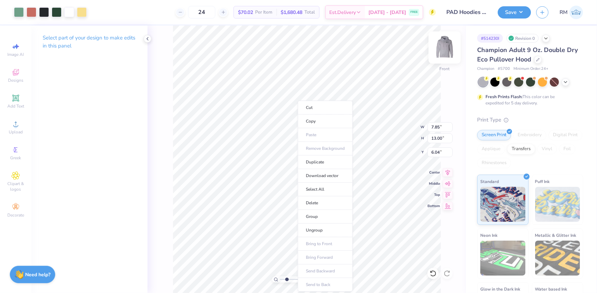
type input "1"
click at [313, 214] on li "Group" at bounding box center [325, 217] width 55 height 14
click at [433, 151] on input "6.04" at bounding box center [440, 153] width 25 height 10
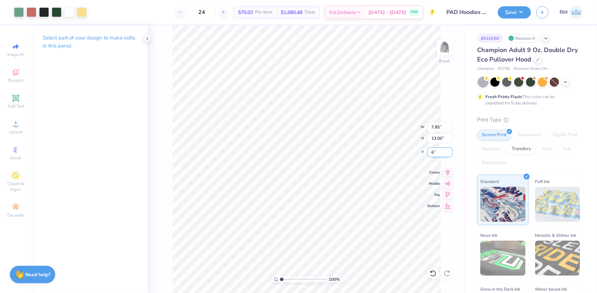
type input "6"
click at [280, 280] on input "range" at bounding box center [303, 280] width 47 height 6
click at [449, 170] on icon at bounding box center [448, 172] width 10 height 8
click at [446, 51] on img at bounding box center [445, 48] width 28 height 28
click at [509, 12] on button "Save" at bounding box center [514, 11] width 33 height 12
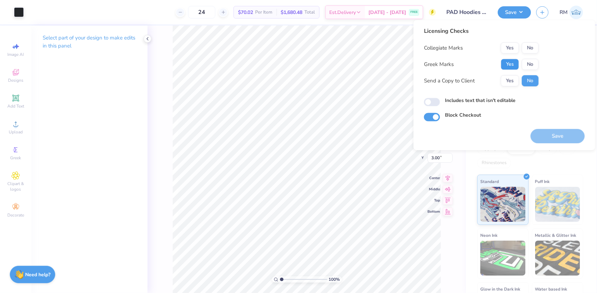
click at [514, 65] on button "Yes" at bounding box center [510, 64] width 18 height 11
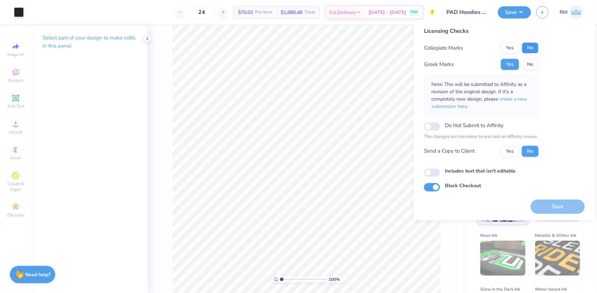
click at [531, 45] on button "No" at bounding box center [530, 47] width 17 height 11
click at [506, 97] on span "create a new submission here" at bounding box center [480, 103] width 96 height 14
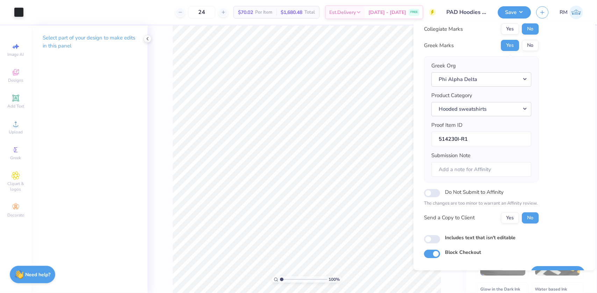
scroll to position [36, 0]
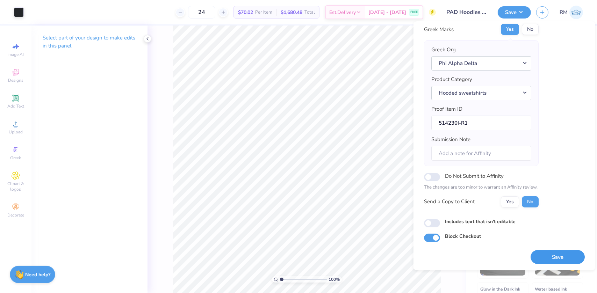
click at [546, 256] on button "Save" at bounding box center [558, 257] width 54 height 14
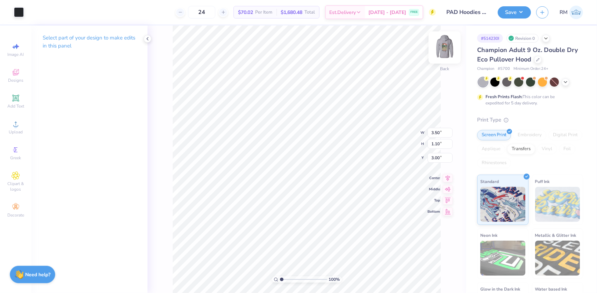
click at [453, 53] on img at bounding box center [445, 48] width 28 height 28
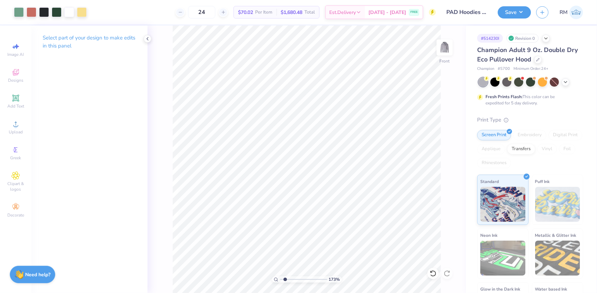
type input "1.72586339283831"
